Goal: Information Seeking & Learning: Get advice/opinions

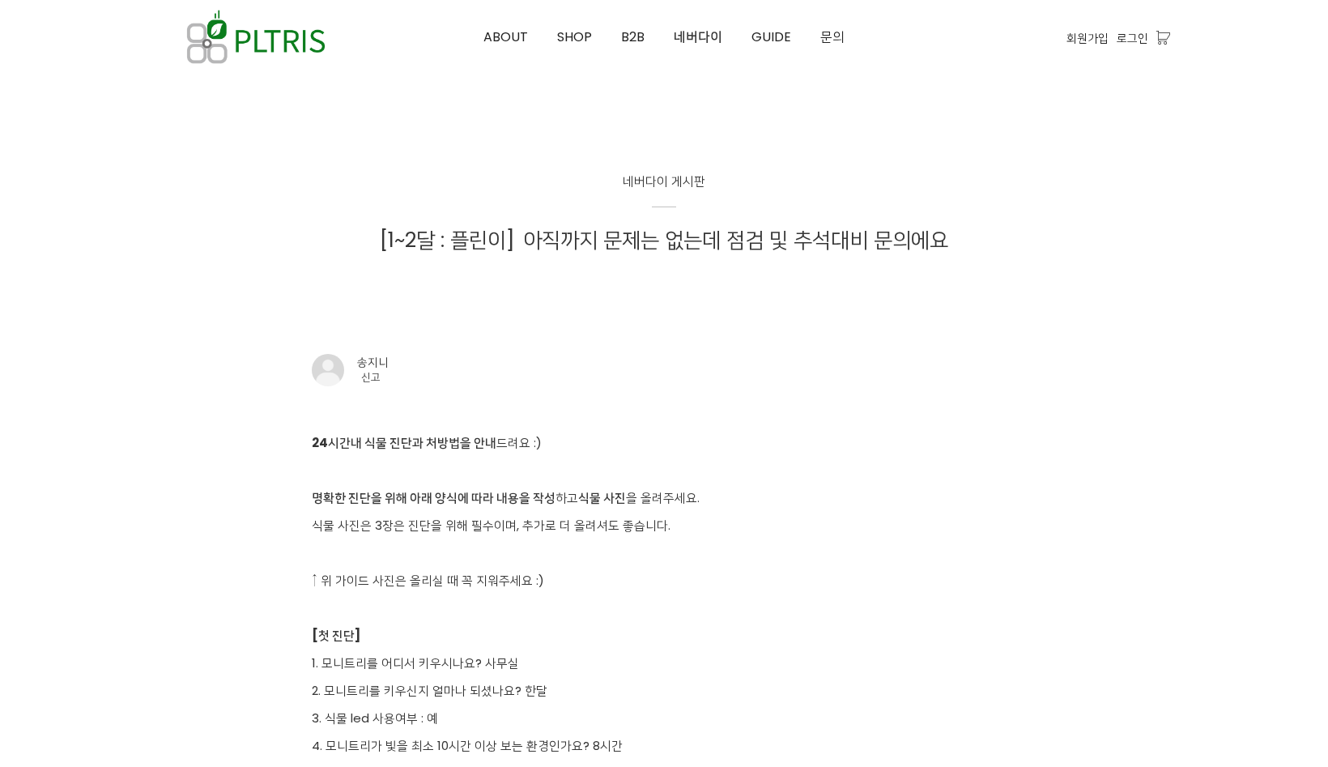
scroll to position [2753, 0]
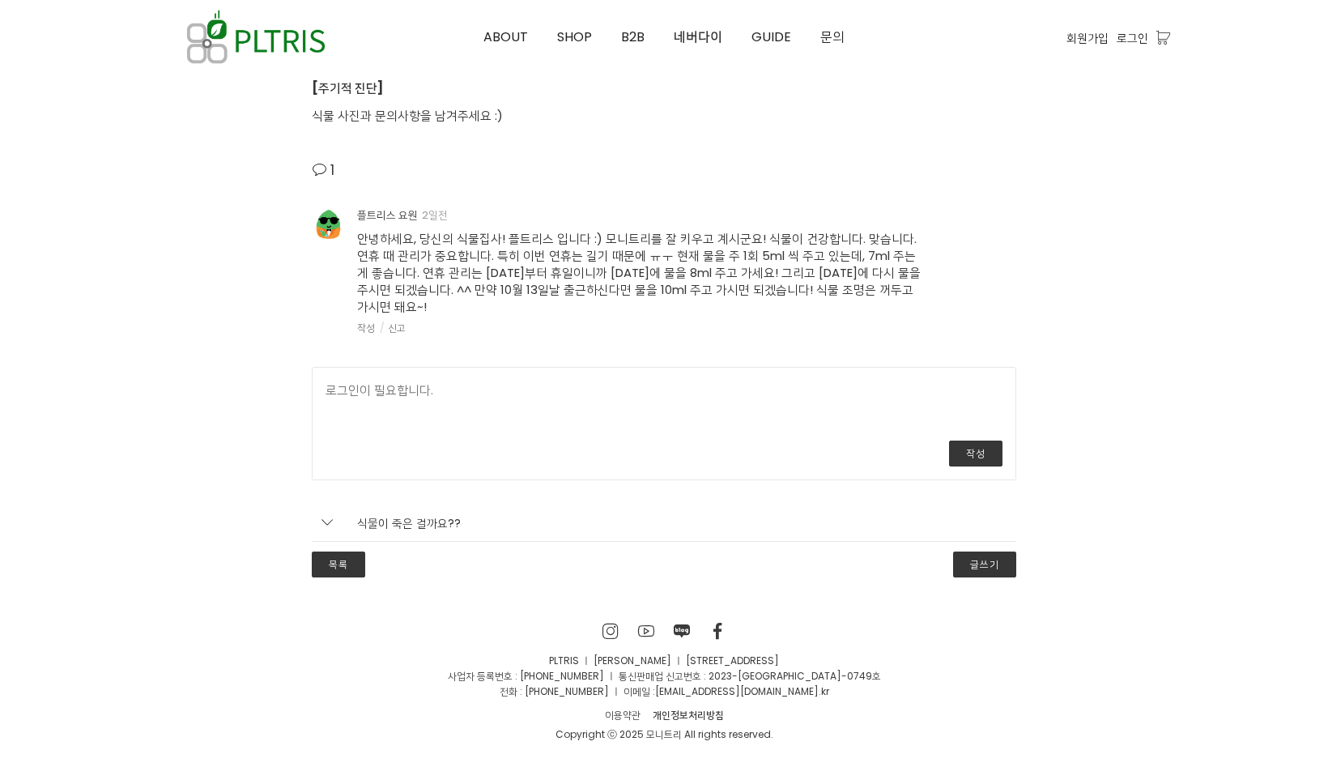
click at [474, 260] on span "안녕하세요, 당신의 식물집사! 플트리스 입니다 :) 모니트리를 잘 키우고 계시군요! 식물이 건강합니다. 맞습니다. 연휴 때 관리가 중요합니다.…" at bounding box center [638, 272] width 563 height 85
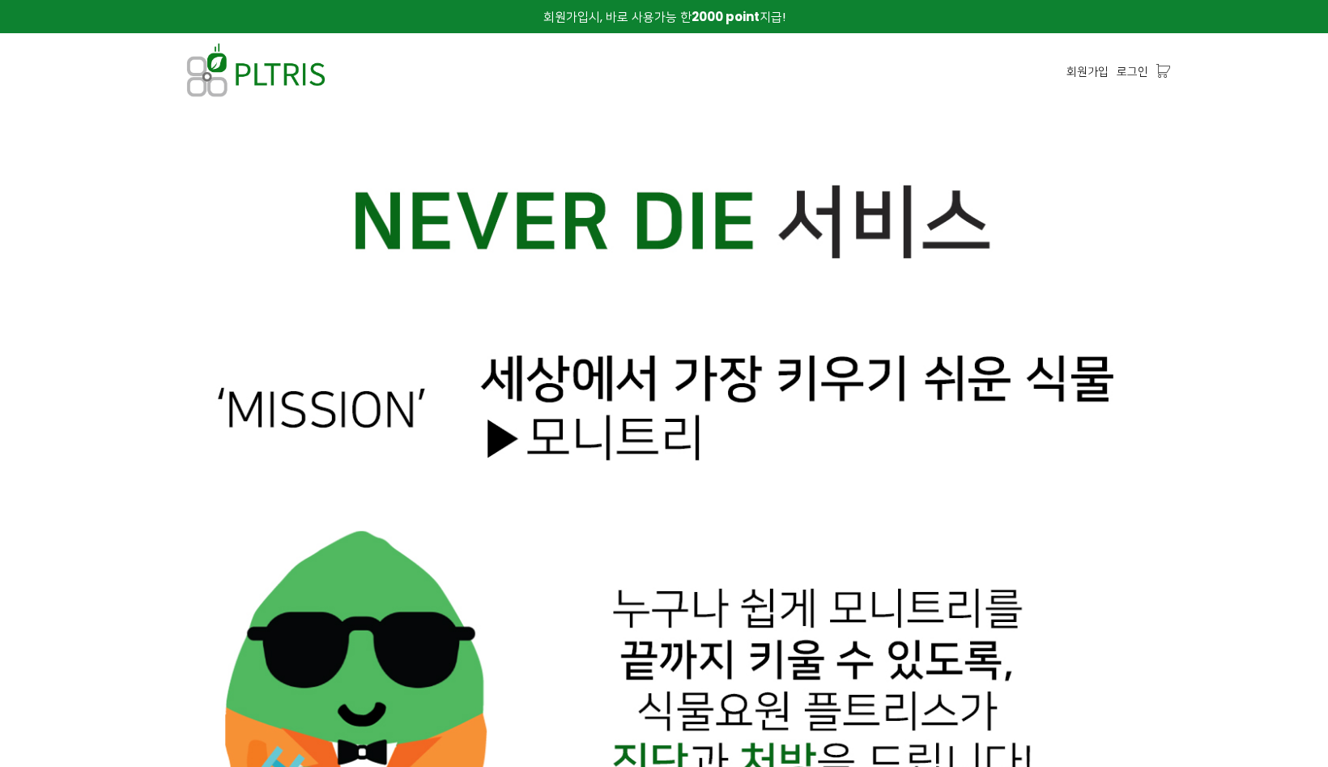
scroll to position [891, 0]
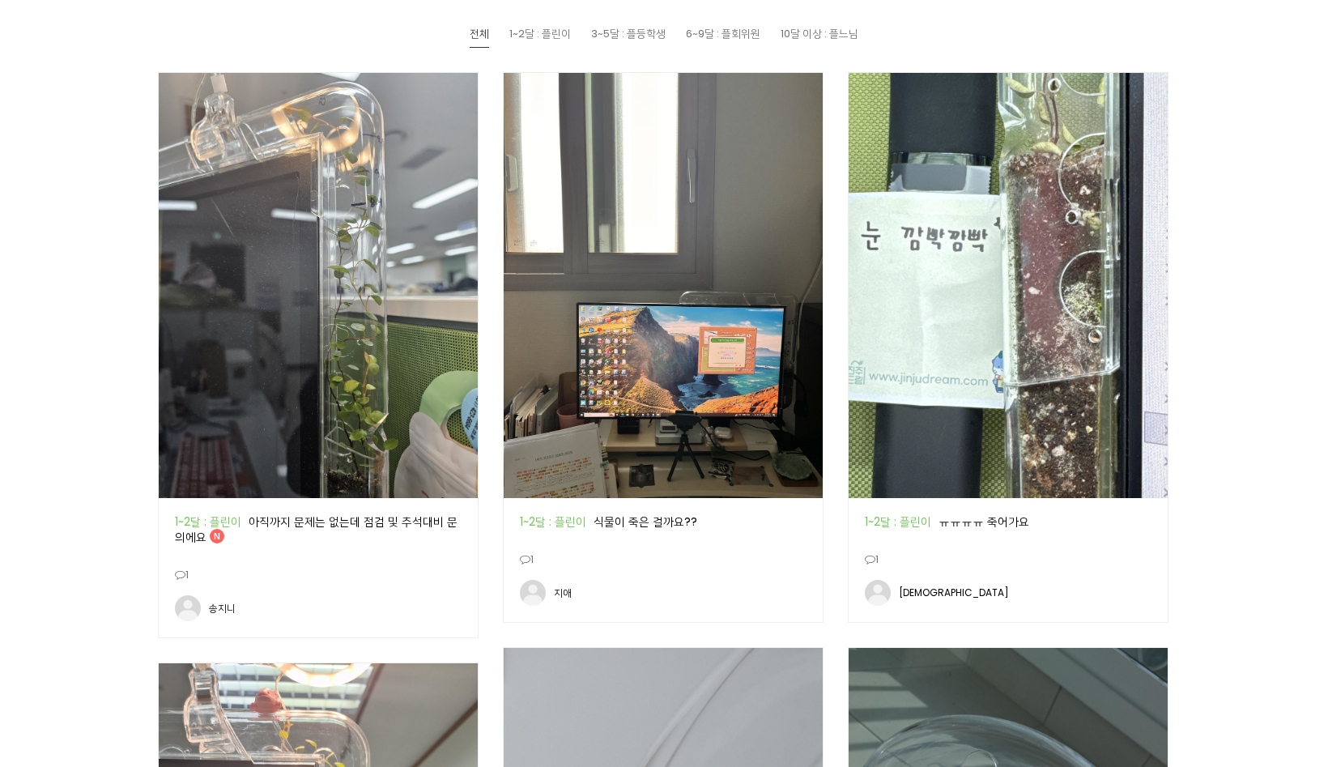
click at [998, 518] on div "공지 1~2달 : 플린이 ㅠㅠㅠㅠ 죽어가요" at bounding box center [1008, 521] width 287 height 15
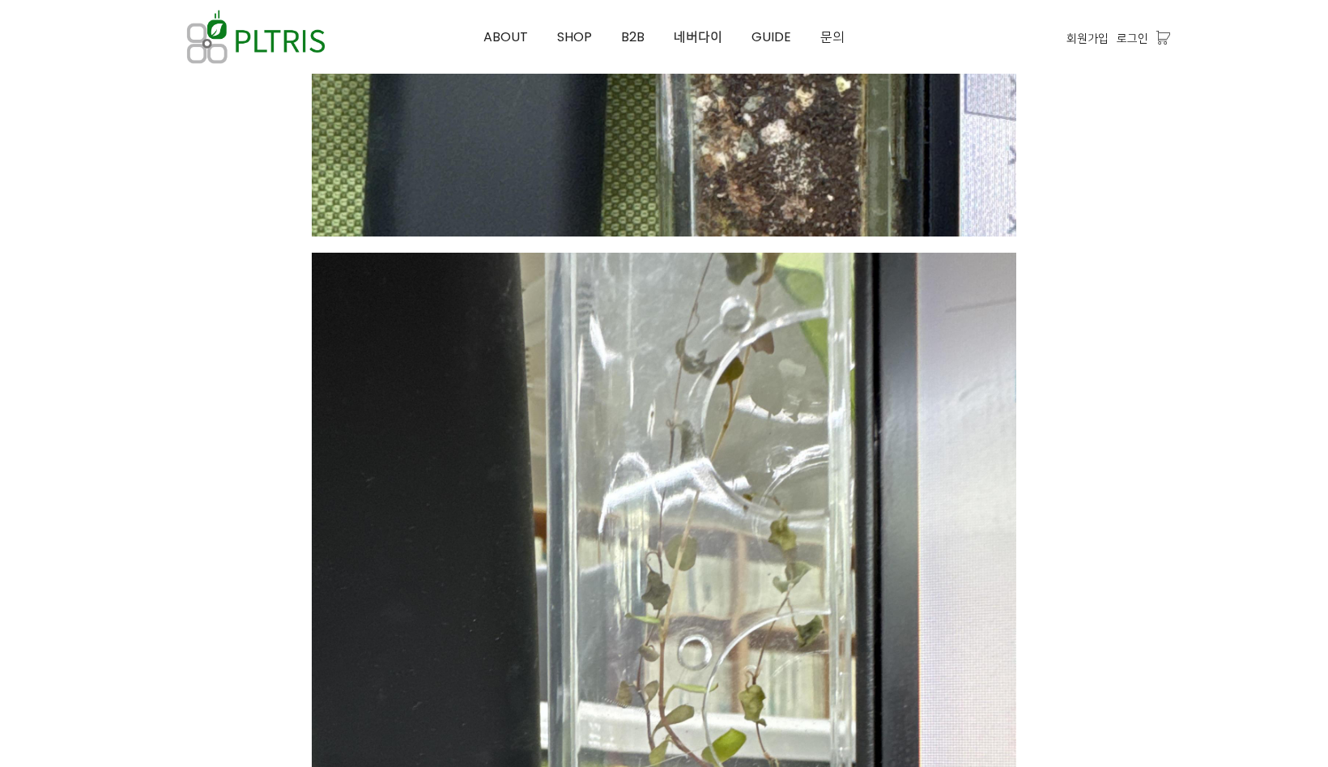
scroll to position [1457, 0]
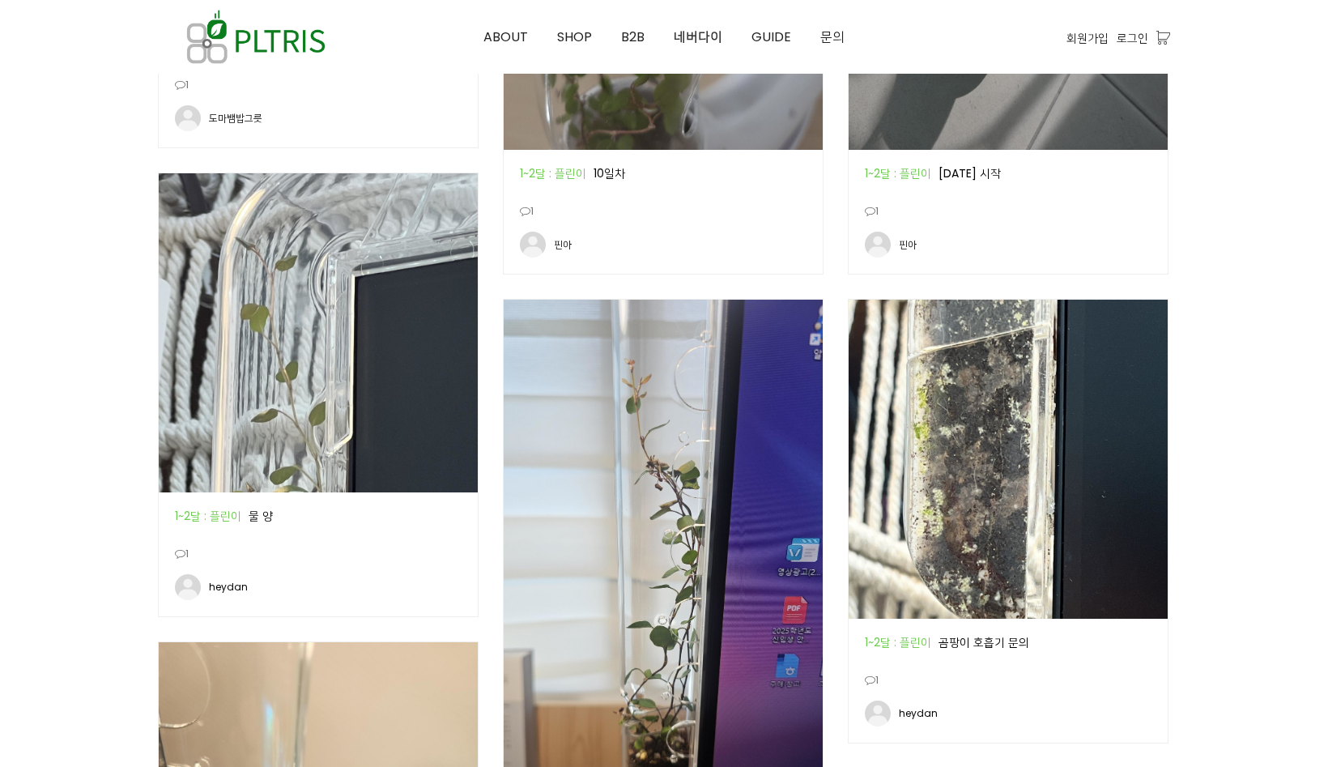
scroll to position [1936, 0]
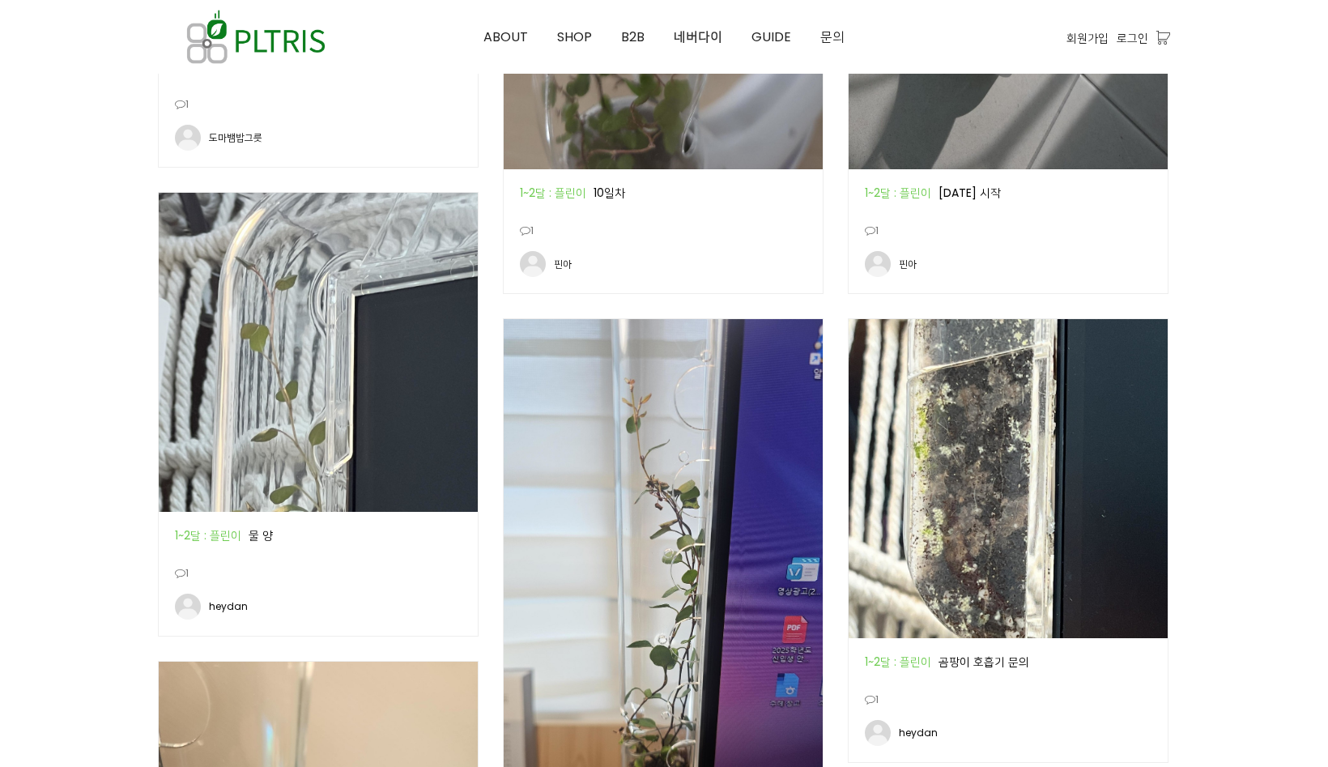
click at [995, 492] on img at bounding box center [1007, 478] width 319 height 319
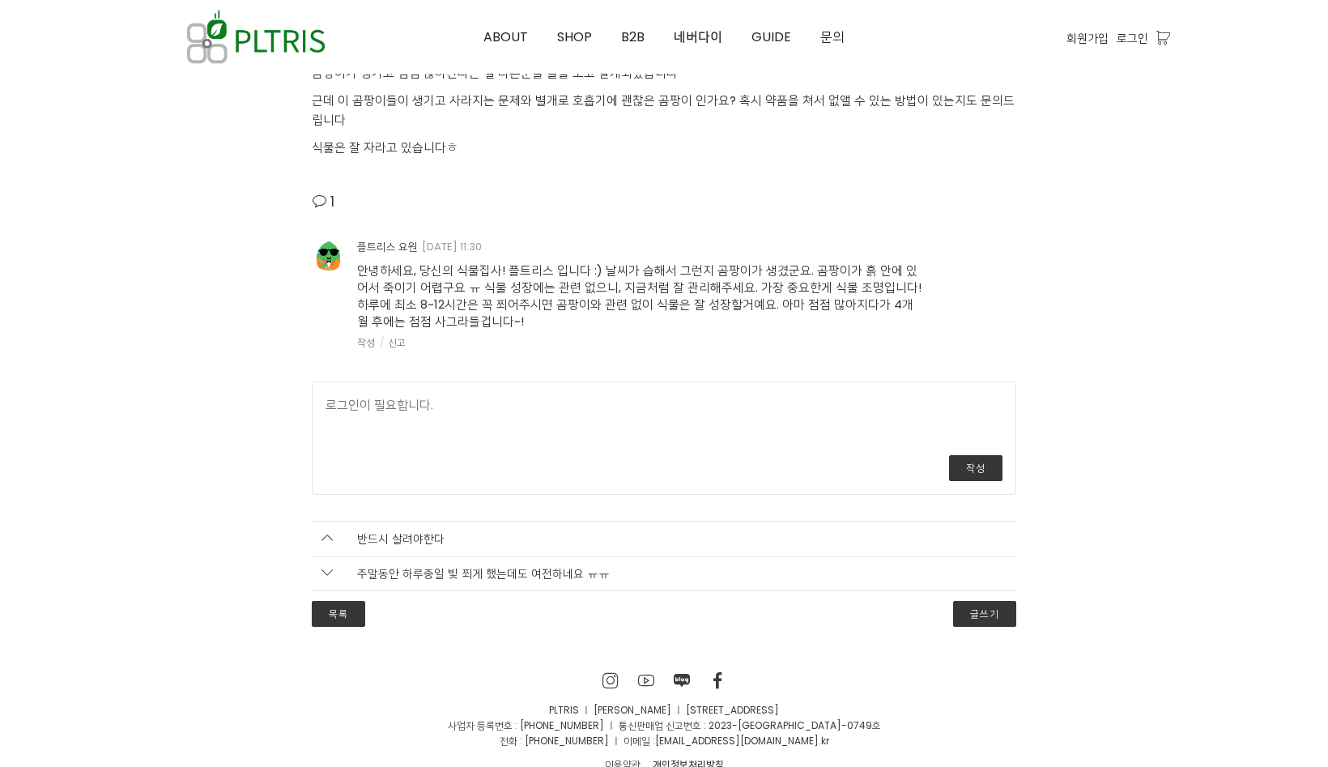
scroll to position [1943, 0]
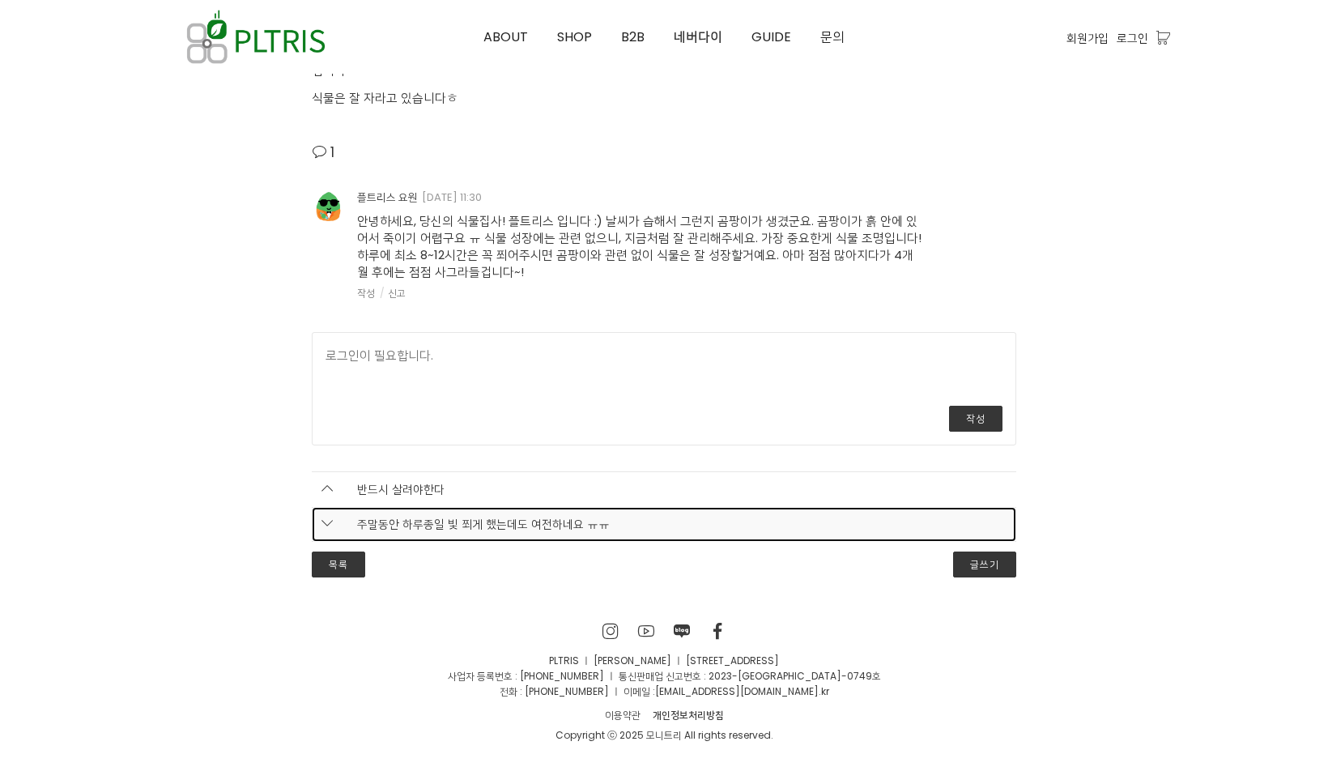
click at [529, 529] on span "주말동안 하루종일 빛 쬐게 했는데도 여전하네요 ㅠㅠ" at bounding box center [471, 524] width 277 height 17
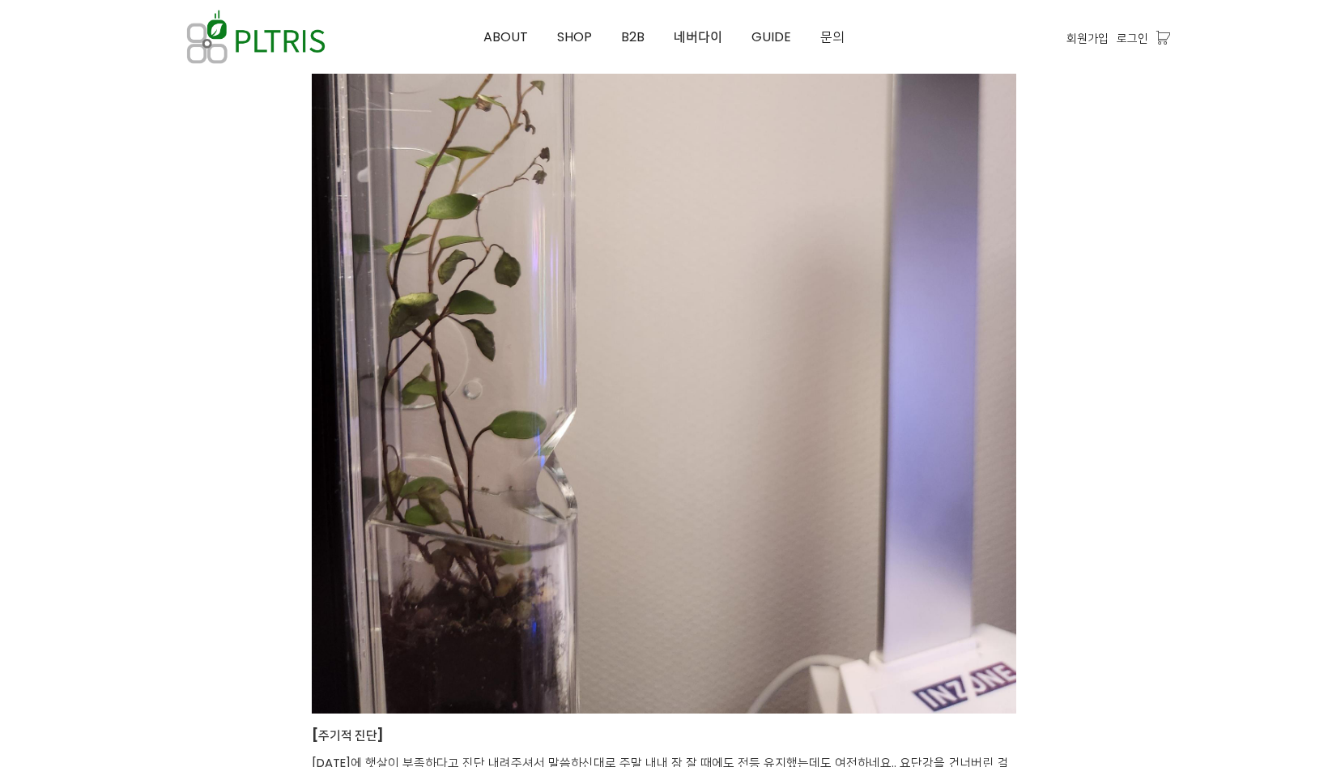
scroll to position [2672, 0]
